Goal: Information Seeking & Learning: Learn about a topic

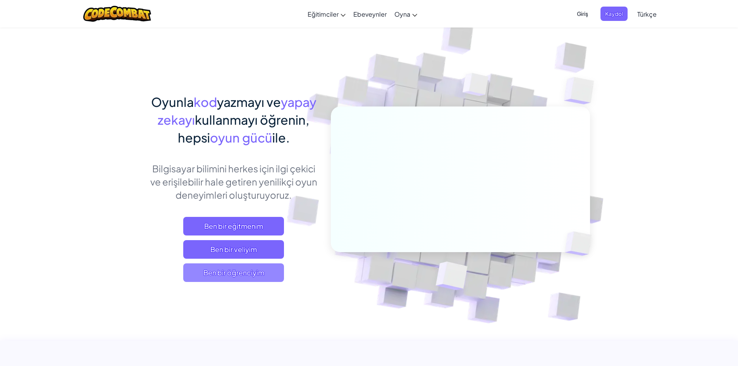
click at [269, 270] on span "Ben bir öğrenciyim" at bounding box center [233, 272] width 101 height 19
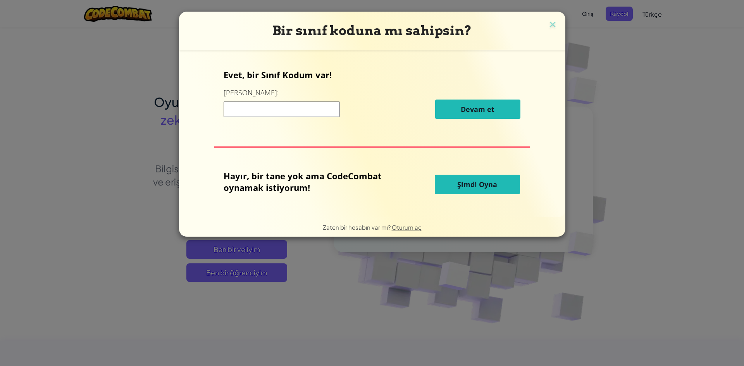
click at [466, 175] on button "Şimdi Oyna" at bounding box center [477, 184] width 85 height 19
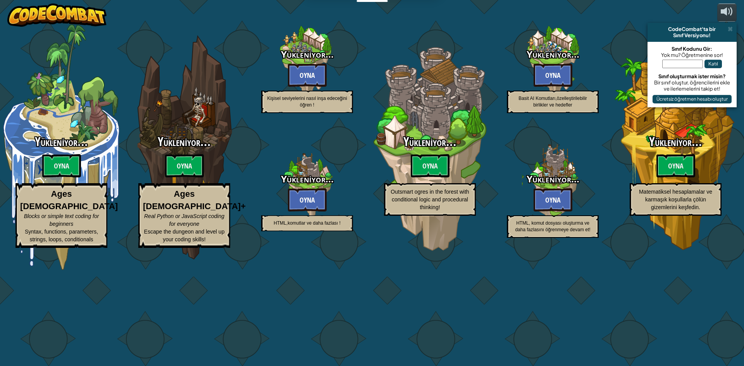
select select "tr"
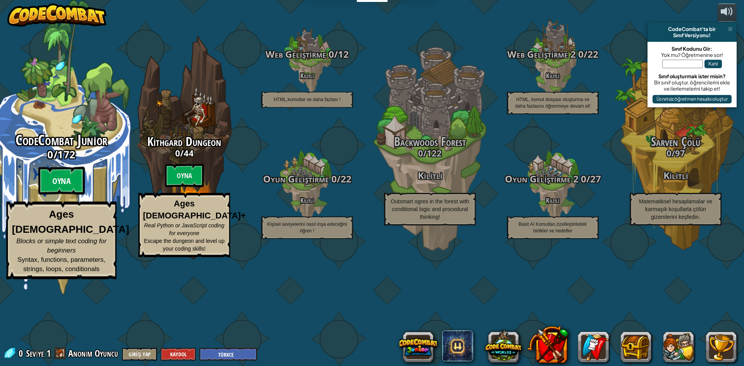
click at [67, 195] on btn "Oyna" at bounding box center [61, 181] width 46 height 28
select select "tr"
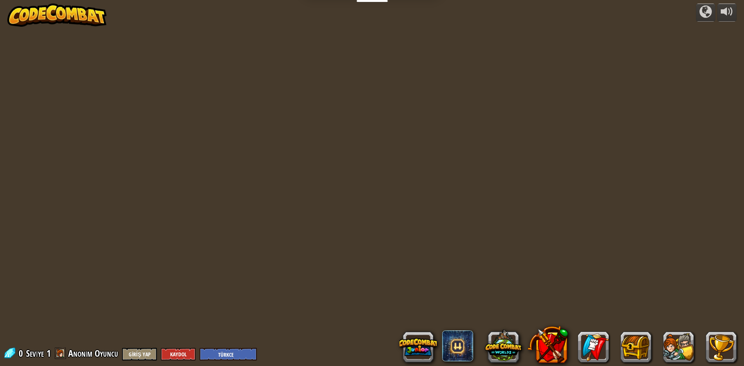
select select "tr"
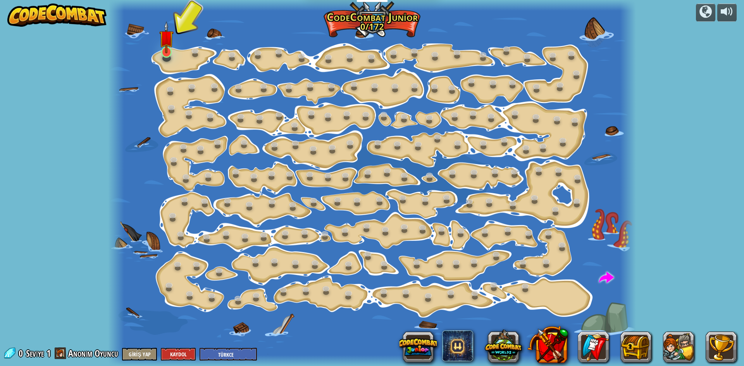
click at [160, 50] on img at bounding box center [166, 37] width 14 height 32
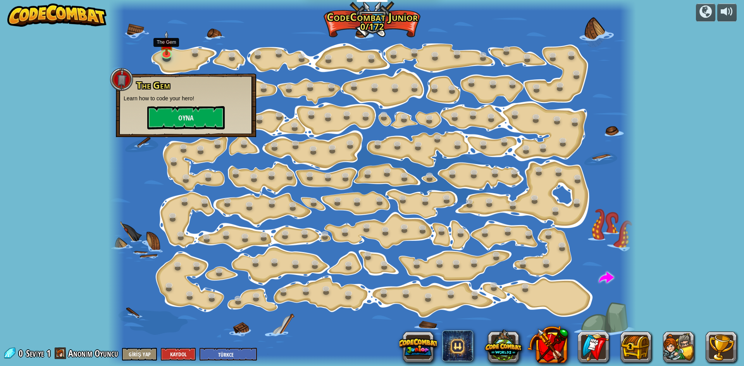
drag, startPoint x: 160, startPoint y: 50, endPoint x: 146, endPoint y: 55, distance: 14.7
click at [146, 55] on div at bounding box center [372, 183] width 528 height 366
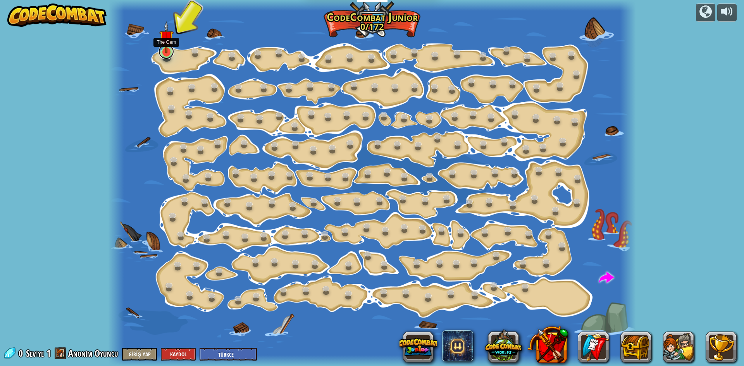
click at [161, 55] on link at bounding box center [165, 51] width 15 height 15
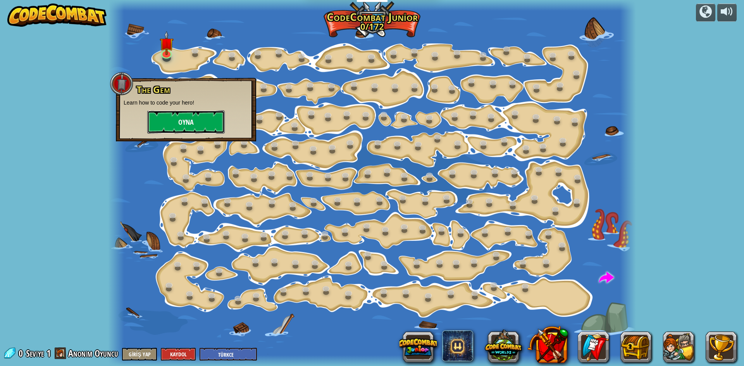
click at [181, 112] on button "Oyna" at bounding box center [185, 121] width 77 height 23
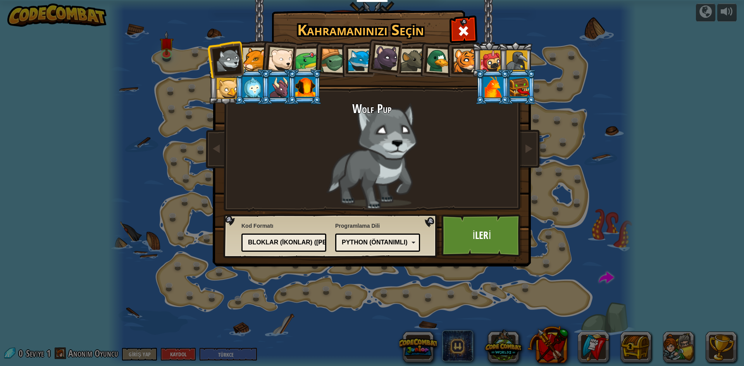
drag, startPoint x: 181, startPoint y: 112, endPoint x: 394, endPoint y: 117, distance: 213.2
click at [394, 117] on div "Wolf Pup" at bounding box center [372, 155] width 291 height 107
click at [515, 88] on div at bounding box center [520, 87] width 20 height 21
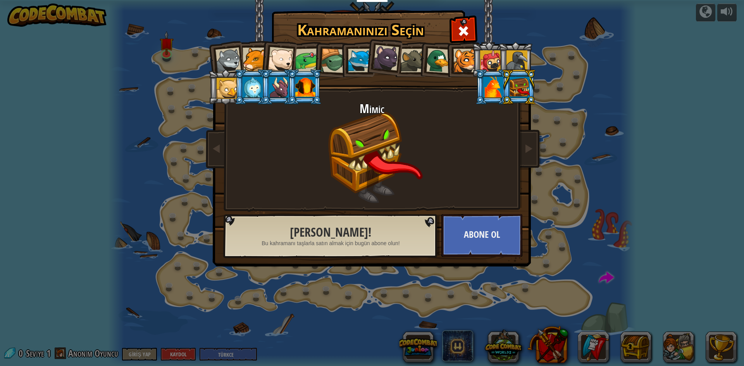
click at [493, 72] on li at bounding box center [492, 86] width 35 height 35
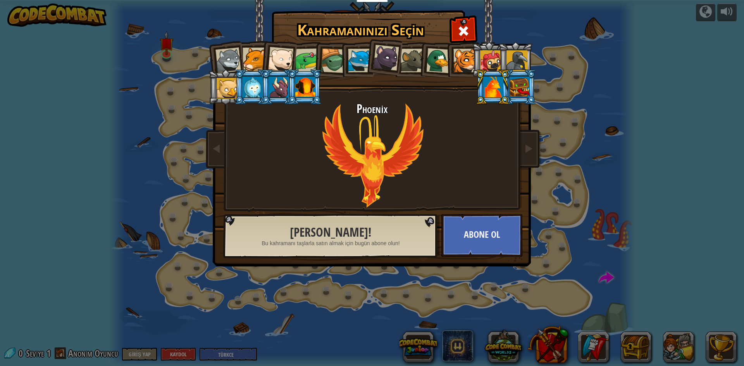
click at [489, 67] on div at bounding box center [490, 60] width 21 height 21
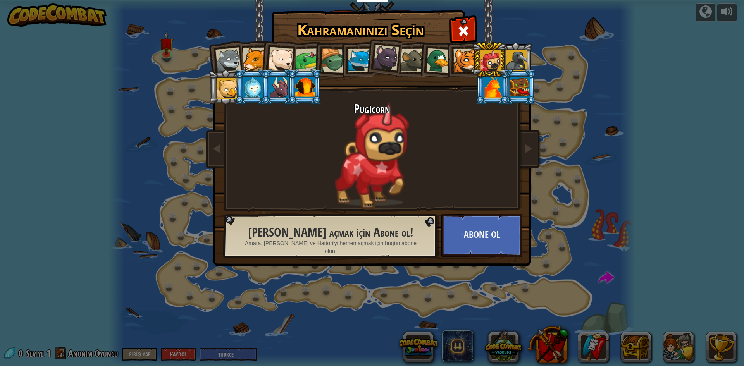
click at [472, 67] on li at bounding box center [489, 59] width 35 height 35
click at [470, 67] on div at bounding box center [465, 61] width 24 height 24
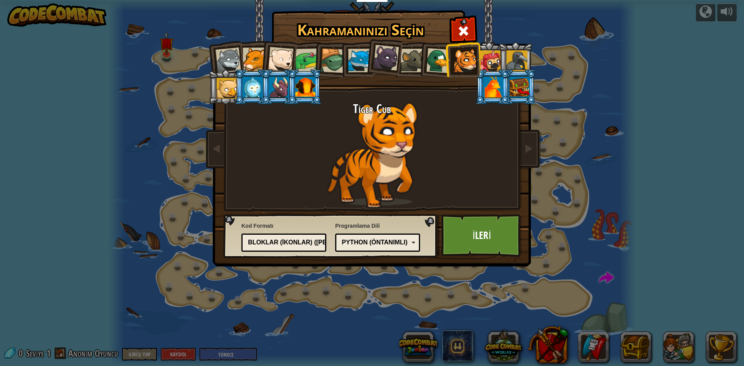
click at [228, 58] on div at bounding box center [228, 61] width 26 height 26
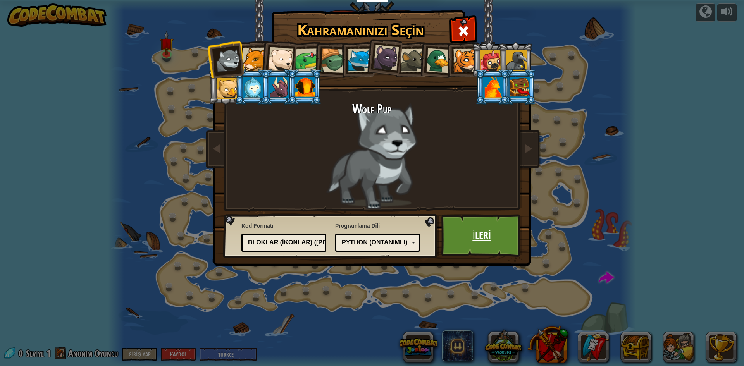
click at [485, 220] on link "İleri" at bounding box center [481, 235] width 81 height 43
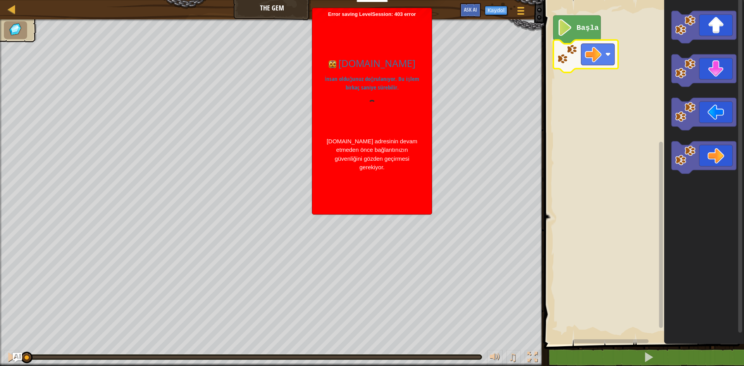
click at [587, 59] on image "Blockly Çalışma Alanı" at bounding box center [593, 54] width 17 height 17
